Goal: Browse casually

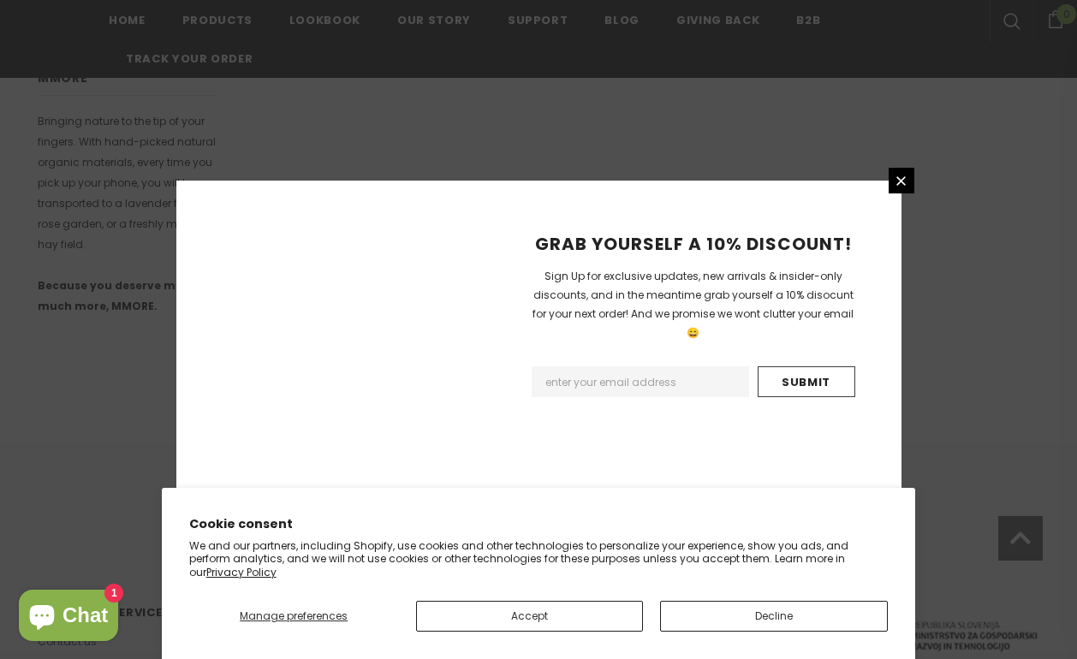
scroll to position [1095, 0]
